Goal: Task Accomplishment & Management: Manage account settings

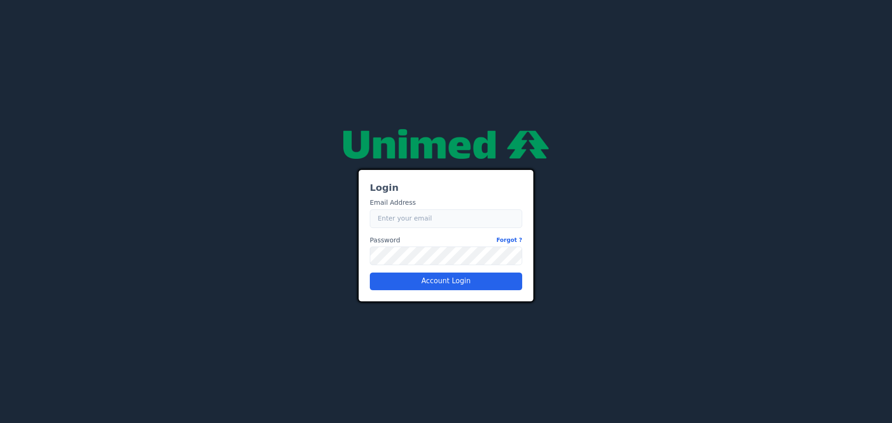
click at [430, 217] on input "Email" at bounding box center [446, 219] width 152 height 19
click at [468, 224] on input "[PERSON_NAME][EMAIL_ADDRESS][PERSON_NAME][DOMAIN_NAME]" at bounding box center [446, 219] width 152 height 19
click at [446, 282] on button "Account Login" at bounding box center [446, 282] width 152 height 18
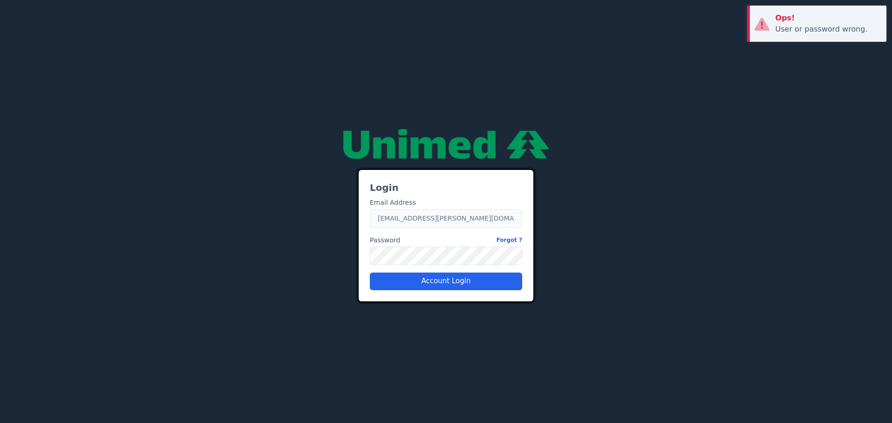
click at [470, 221] on input "[EMAIL_ADDRESS][PERSON_NAME][DOMAIN_NAME]" at bounding box center [446, 219] width 152 height 19
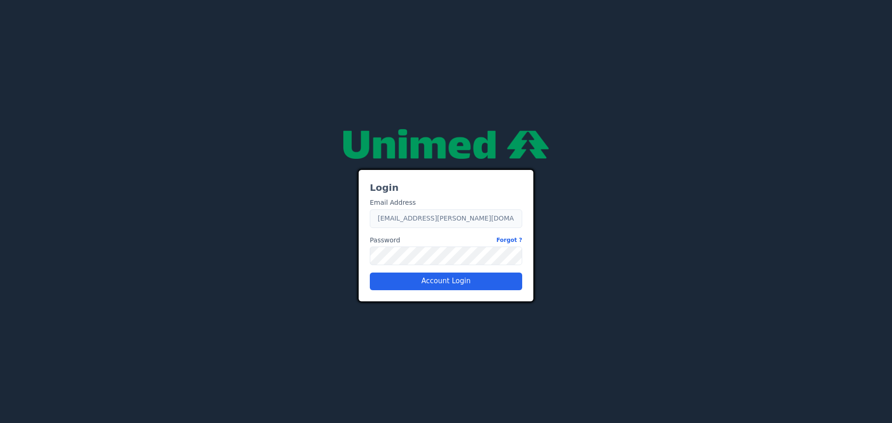
type input "[PERSON_NAME][EMAIL_ADDRESS][PERSON_NAME][DOMAIN_NAME]"
click at [450, 281] on button "Account Login" at bounding box center [446, 282] width 152 height 18
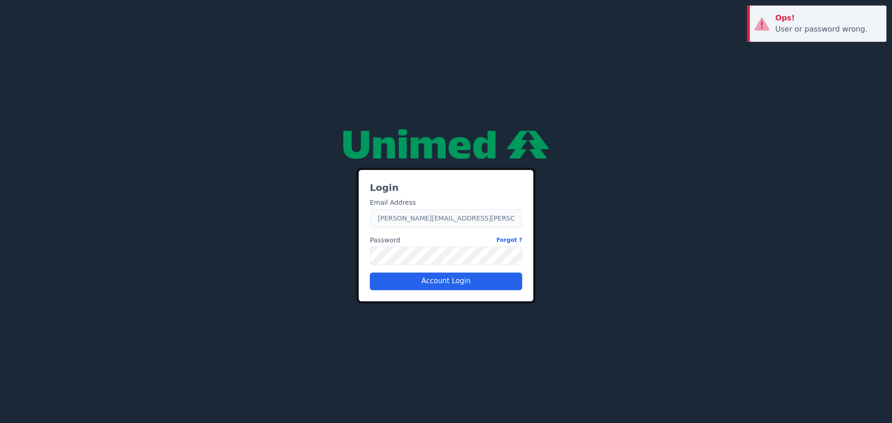
click at [489, 219] on input "[PERSON_NAME][EMAIL_ADDRESS][PERSON_NAME][DOMAIN_NAME]" at bounding box center [446, 219] width 152 height 19
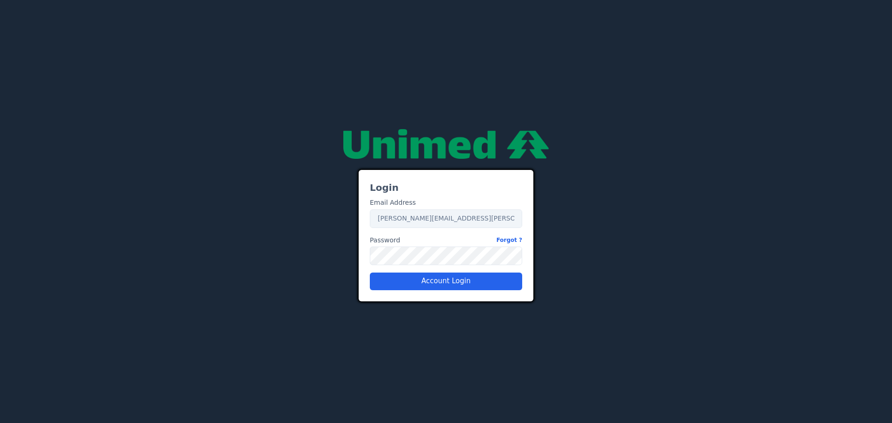
click at [306, 297] on div "Login Email Address Email [PERSON_NAME][EMAIL_ADDRESS][PERSON_NAME][DOMAIN_NAME…" at bounding box center [446, 211] width 558 height 179
click at [385, 194] on div "Login Email Address Email [PERSON_NAME][EMAIL_ADDRESS][PERSON_NAME][DOMAIN_NAME…" at bounding box center [446, 235] width 175 height 131
click at [448, 222] on input "[PERSON_NAME][EMAIL_ADDRESS][PERSON_NAME][DOMAIN_NAME]" at bounding box center [446, 219] width 152 height 19
click at [317, 306] on div "27adad1f-9f52-479a-a4bd-d141c3d68488 Login Email Address Email [PERSON_NAME][EM…" at bounding box center [446, 211] width 892 height 423
click at [396, 223] on input "[PERSON_NAME][EMAIL_ADDRESS][PERSON_NAME][DOMAIN_NAME]" at bounding box center [446, 219] width 152 height 19
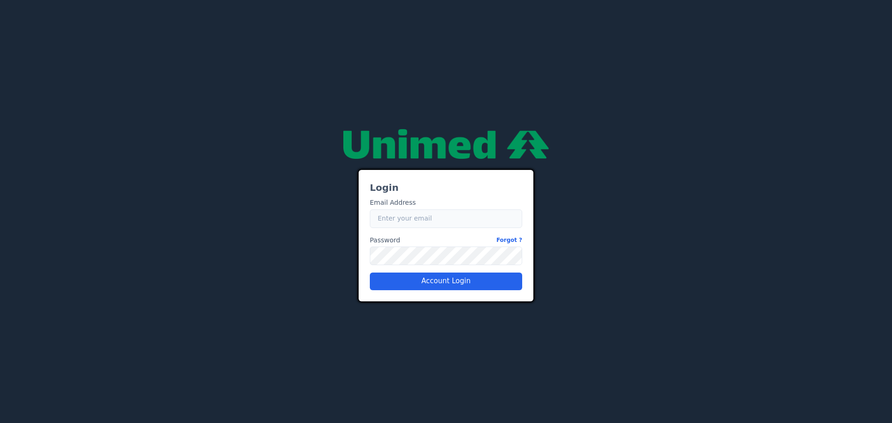
click at [442, 216] on input "Email" at bounding box center [446, 219] width 152 height 19
type input "[EMAIL_ADDRESS][PERSON_NAME][DOMAIN_NAME]"
click at [407, 279] on button "Account Login" at bounding box center [446, 282] width 152 height 18
